Goal: Transaction & Acquisition: Obtain resource

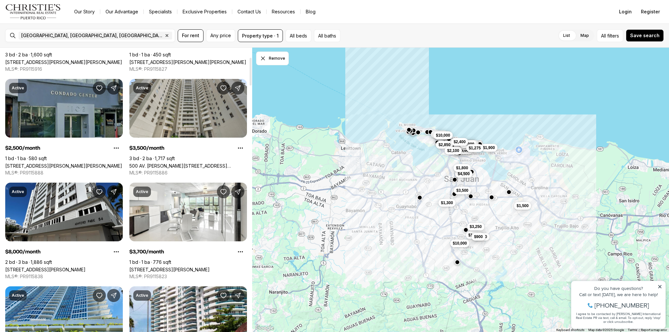
scroll to position [131, 0]
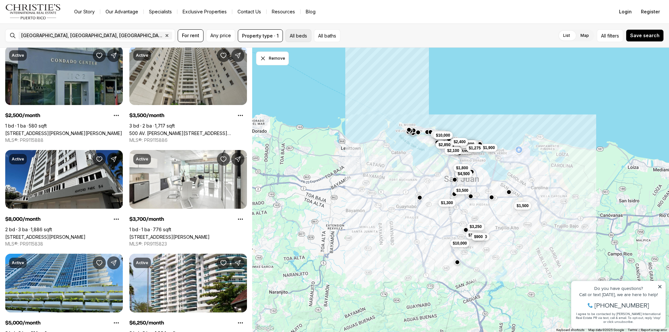
click at [294, 36] on button "All beds" at bounding box center [298, 35] width 26 height 13
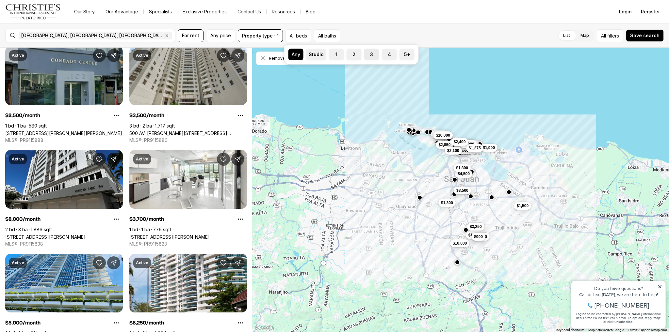
click at [367, 54] on button "3" at bounding box center [367, 52] width 7 height 7
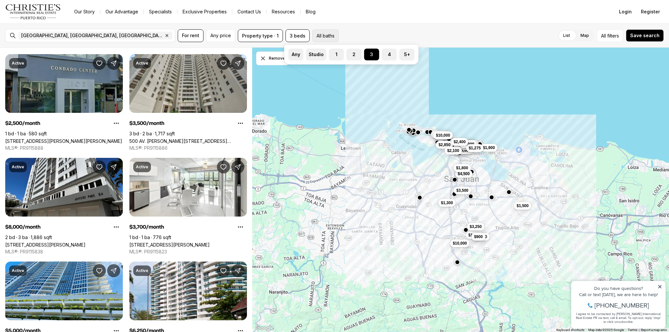
click at [330, 40] on button "All baths" at bounding box center [325, 35] width 26 height 13
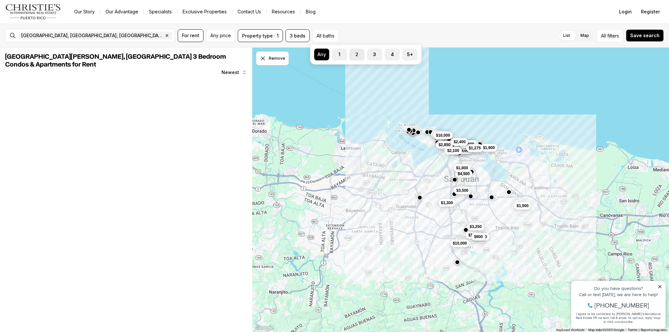
click at [353, 52] on button "2" at bounding box center [352, 52] width 7 height 7
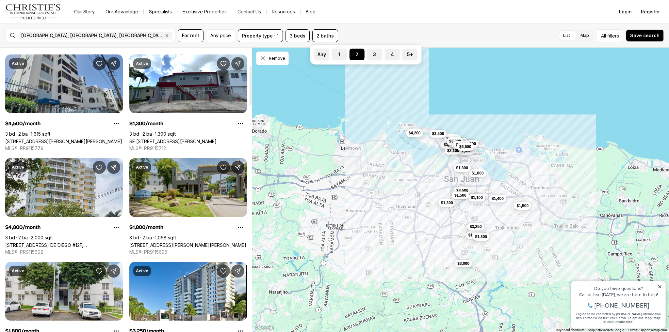
scroll to position [131, 0]
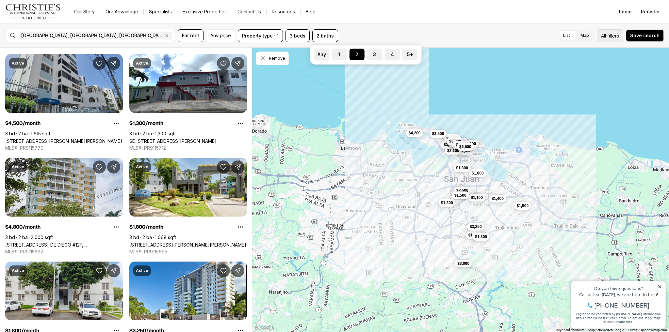
click at [612, 37] on span "filters" at bounding box center [613, 35] width 12 height 7
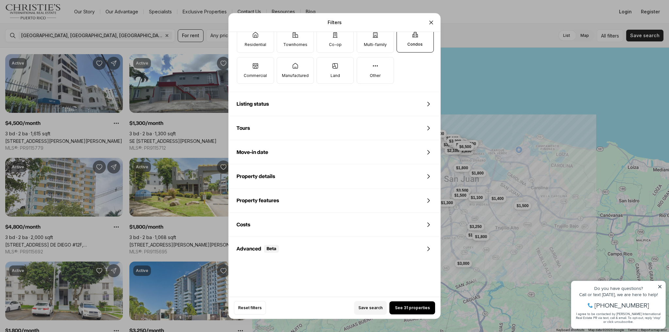
scroll to position [247, 0]
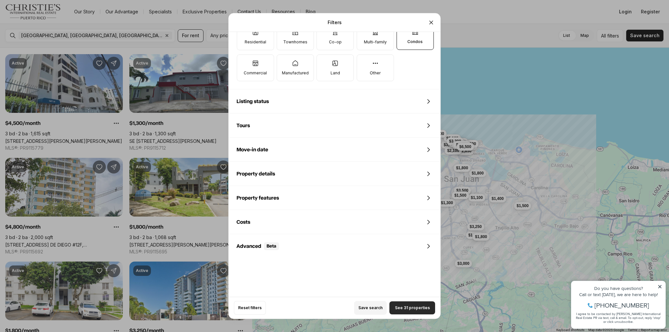
click at [404, 306] on span "See 31 properties" at bounding box center [412, 308] width 35 height 5
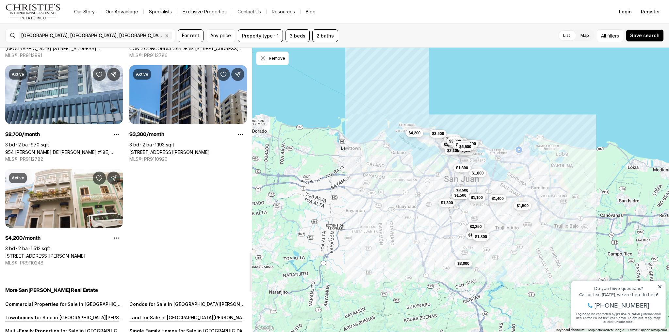
scroll to position [1502, 0]
